Goal: Task Accomplishment & Management: Use online tool/utility

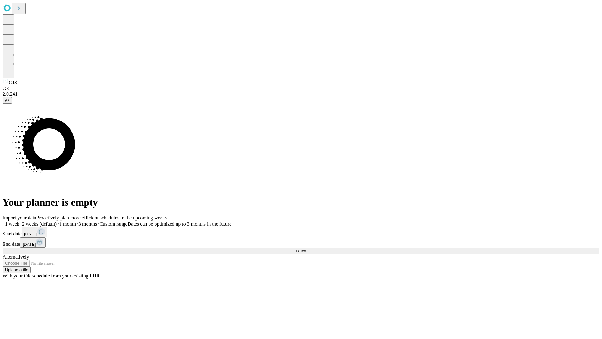
click at [306, 248] on span "Fetch" at bounding box center [301, 250] width 10 height 5
